Goal: Task Accomplishment & Management: Manage account settings

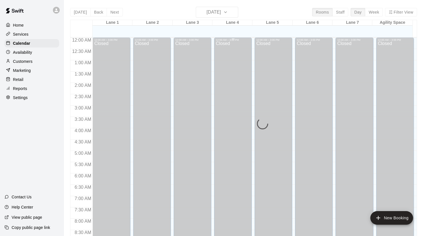
scroll to position [209, 0]
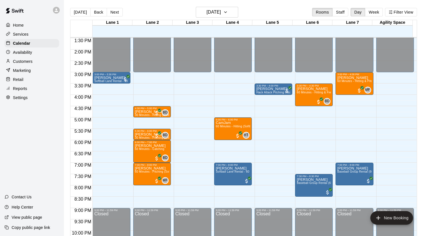
scroll to position [311, 0]
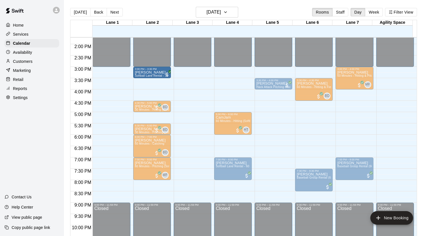
drag, startPoint x: 106, startPoint y: 73, endPoint x: 148, endPoint y: 75, distance: 41.4
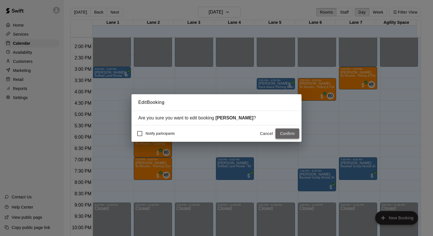
click at [288, 132] on button "Confirm" at bounding box center [287, 134] width 24 height 10
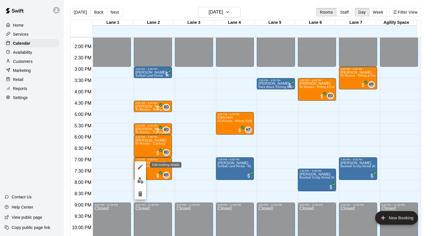
click at [141, 167] on icon "edit" at bounding box center [140, 167] width 7 height 7
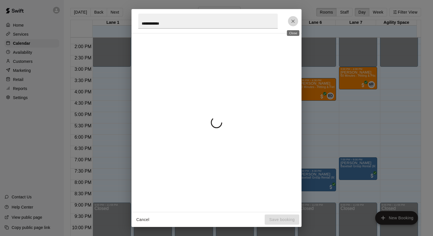
click at [295, 22] on icon "Close" at bounding box center [293, 21] width 6 height 6
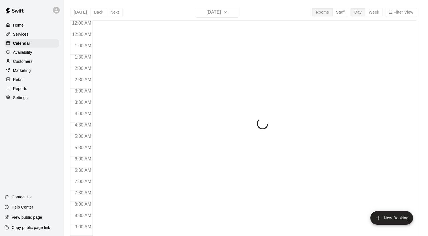
scroll to position [260, 0]
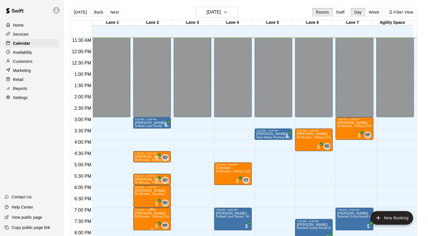
click at [137, 213] on p "[PERSON_NAME]" at bounding box center [152, 213] width 34 height 0
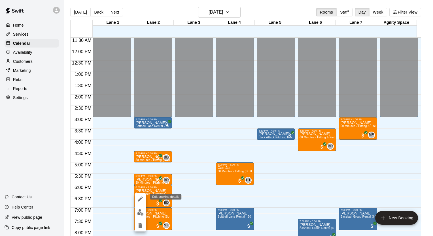
click at [140, 200] on icon "edit" at bounding box center [140, 199] width 7 height 7
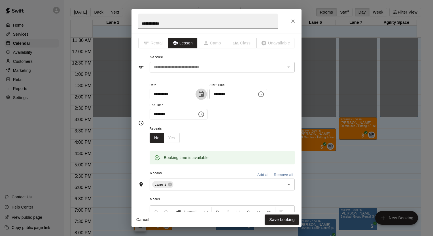
click at [204, 95] on icon "Choose date, selected date is Oct 13, 2025" at bounding box center [201, 94] width 7 height 7
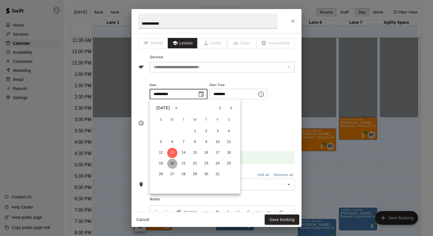
click at [172, 162] on button "20" at bounding box center [172, 164] width 10 height 10
type input "**********"
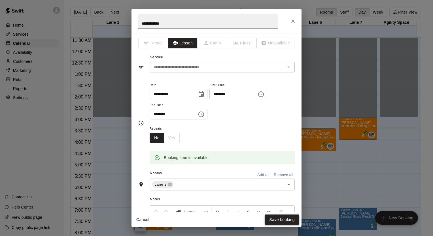
click at [281, 216] on button "Save booking" at bounding box center [281, 220] width 35 height 10
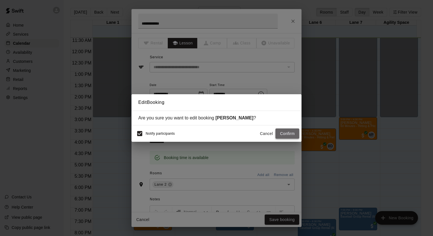
click at [283, 137] on button "Confirm" at bounding box center [287, 134] width 24 height 10
